Goal: Use online tool/utility

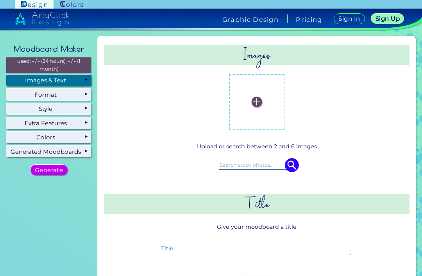
click at [248, 100] on label at bounding box center [256, 101] width 47 height 47
click at [0, 0] on input "file" at bounding box center [0, 0] width 0 height 0
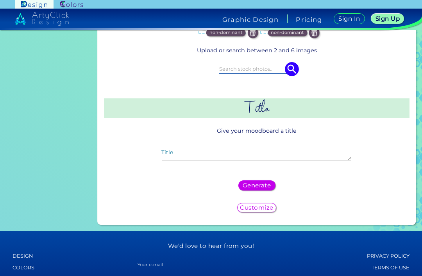
scroll to position [158, 0]
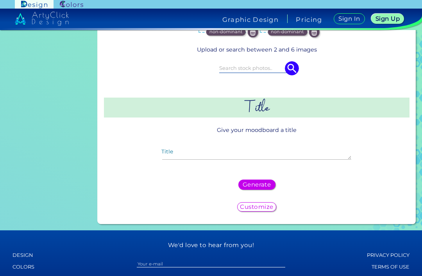
click at [280, 116] on h2 "Title" at bounding box center [257, 108] width 306 height 20
click at [277, 160] on textarea "Title" at bounding box center [256, 155] width 189 height 9
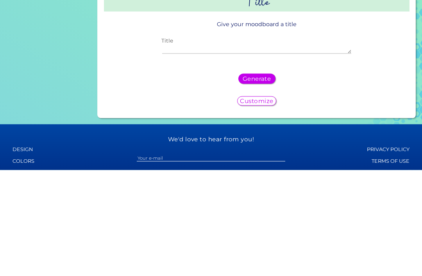
type textarea "J"
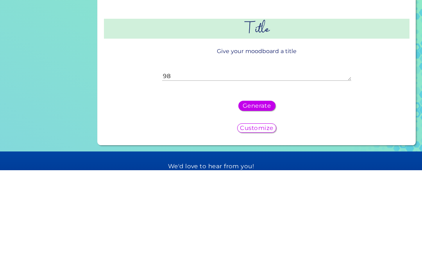
scroll to position [25, 0]
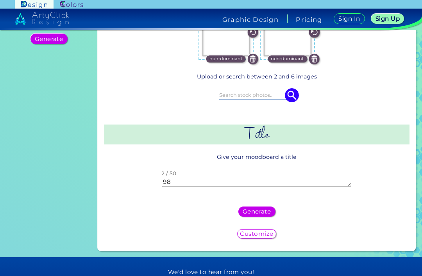
type textarea "98"
click at [267, 209] on h5 "Generate" at bounding box center [256, 211] width 25 height 5
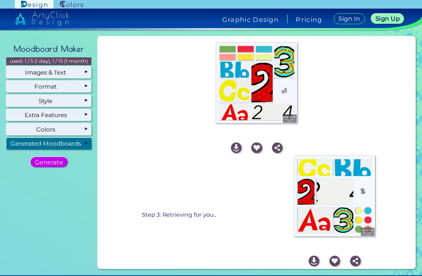
scroll to position [0, 0]
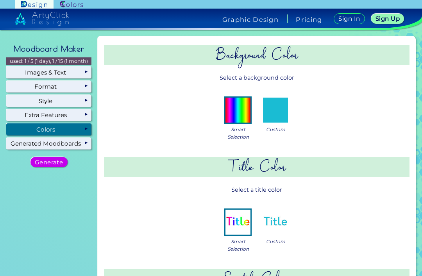
click at [236, 98] on img at bounding box center [238, 110] width 25 height 25
click at [280, 210] on img at bounding box center [275, 222] width 25 height 25
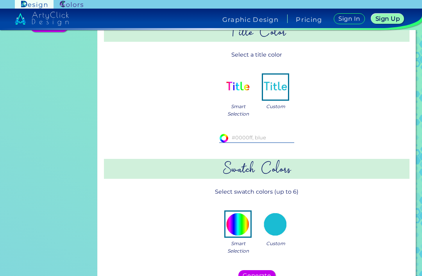
scroll to position [139, 0]
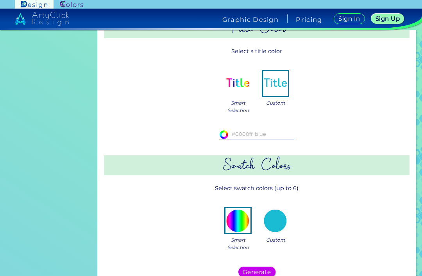
click at [273, 130] on input at bounding box center [256, 134] width 75 height 9
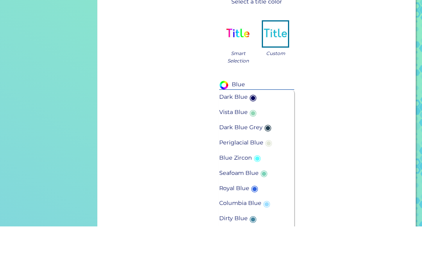
type input "Blue"
click at [267, 140] on li "Dark Blue ◉" at bounding box center [256, 147] width 75 height 15
type input "#00035b"
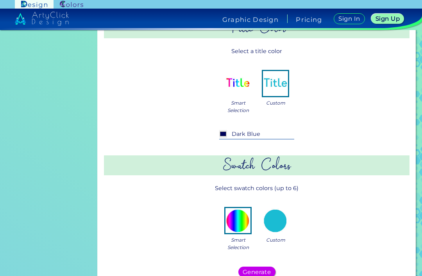
click at [271, 130] on input "Dark Blue" at bounding box center [256, 134] width 75 height 9
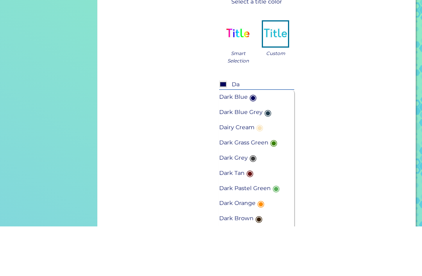
type input "D"
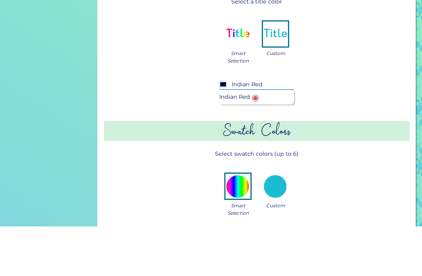
type input "Indian Red"
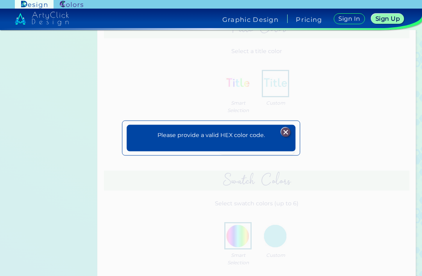
scroll to position [0, 0]
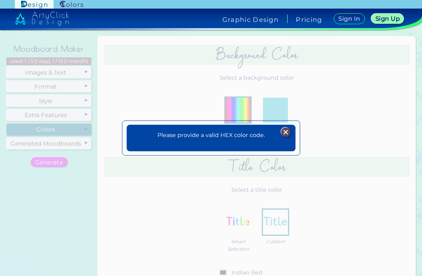
click at [286, 128] on img at bounding box center [285, 132] width 9 height 9
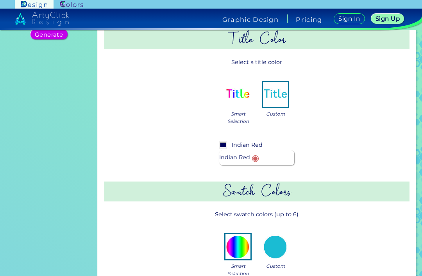
scroll to position [127, 0]
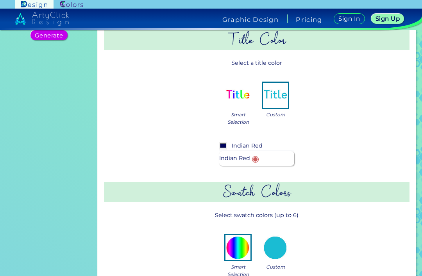
click at [256, 151] on span "◉" at bounding box center [255, 158] width 11 height 15
type input "#cd5c5c"
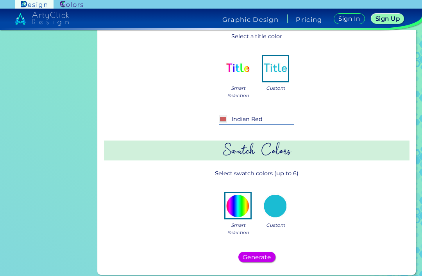
scroll to position [158, 0]
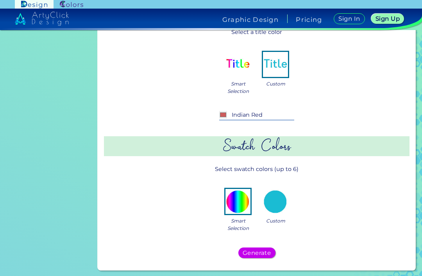
click at [268, 251] on h5 "Generate" at bounding box center [256, 253] width 25 height 5
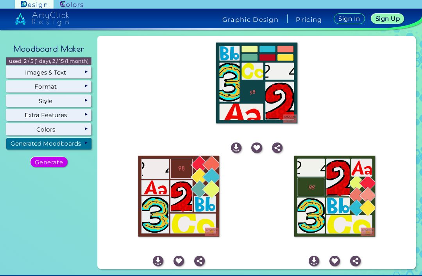
click at [76, 4] on img at bounding box center [71, 4] width 23 height 7
